Goal: Check status: Check status

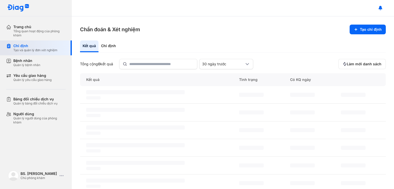
click at [49, 49] on div "Tạo và quản lý đơn xét nghiệm" at bounding box center [35, 50] width 44 height 4
click at [161, 65] on input "text" at bounding box center [161, 63] width 65 height 9
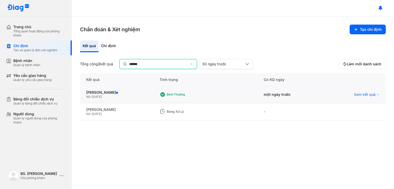
type input "******"
click at [200, 95] on div "Bình thường" at bounding box center [187, 95] width 41 height 4
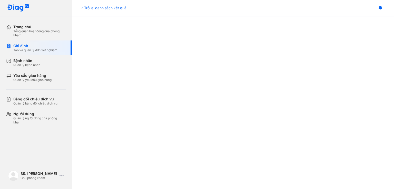
scroll to position [249, 0]
click at [350, 71] on div at bounding box center [233, 10] width 302 height 339
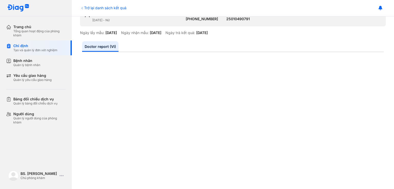
scroll to position [0, 0]
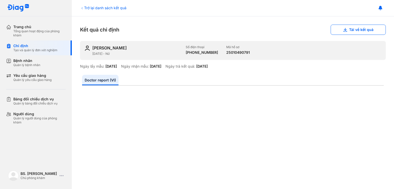
click at [359, 85] on ul "Doctor report (VI)" at bounding box center [233, 80] width 302 height 11
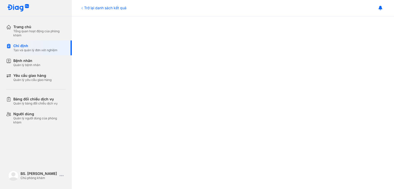
scroll to position [123, 0]
click at [92, 172] on div at bounding box center [233, 136] width 302 height 339
